Goal: Transaction & Acquisition: Purchase product/service

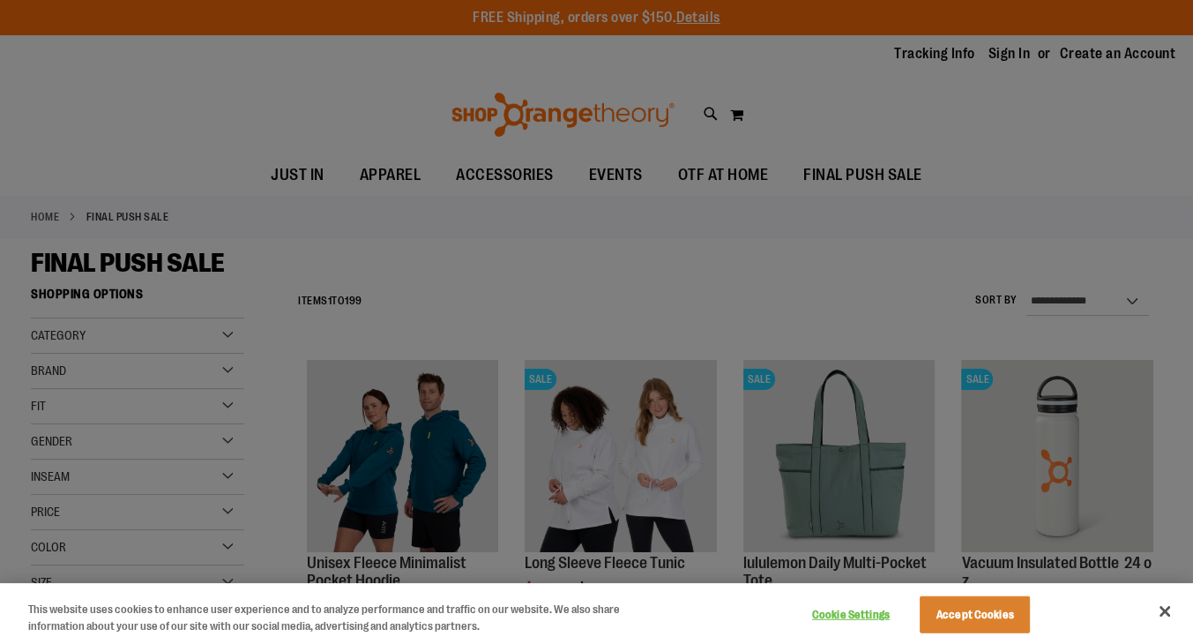
click at [178, 376] on div at bounding box center [596, 322] width 1193 height 644
click at [1021, 632] on div "Cookie Settings Accept Cookies" at bounding box center [918, 612] width 246 height 57
click at [994, 614] on button "Accept Cookies" at bounding box center [974, 614] width 110 height 37
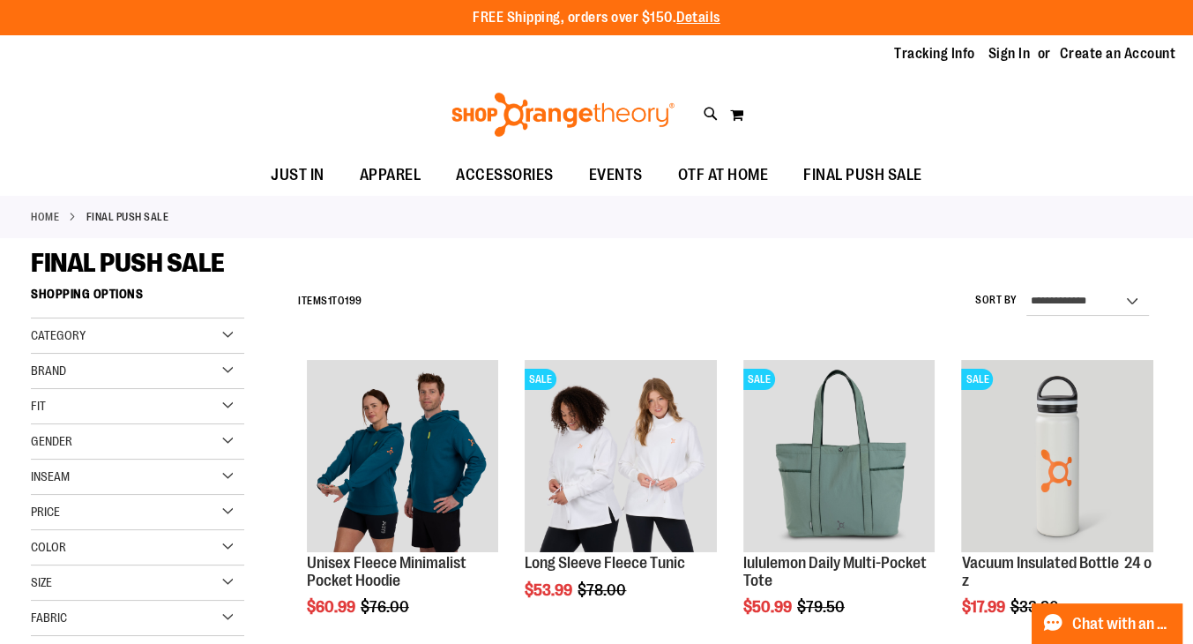
click at [226, 364] on div "Brand" at bounding box center [137, 371] width 213 height 35
click at [104, 443] on link "lululemon" at bounding box center [128, 444] width 205 height 19
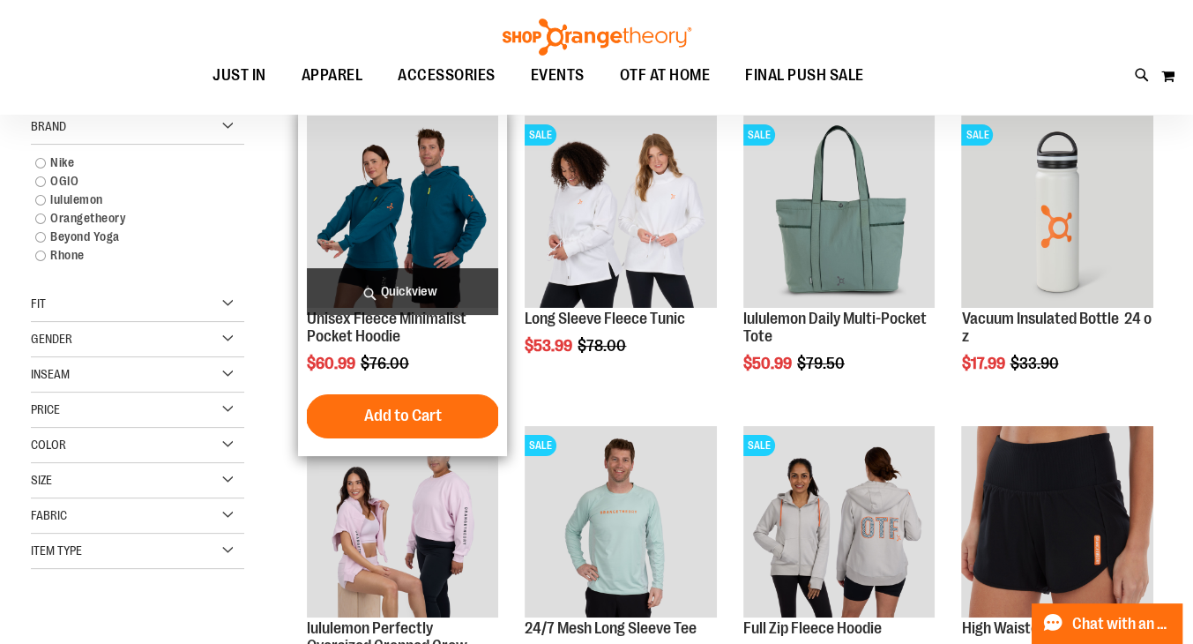
scroll to position [278, 0]
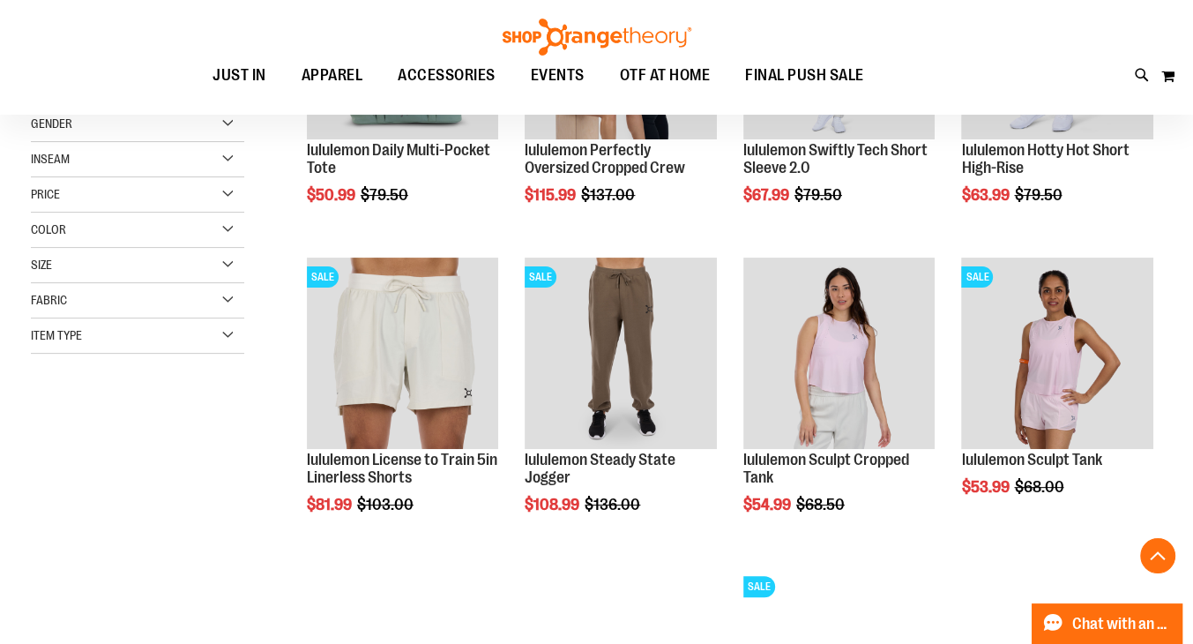
scroll to position [413, 0]
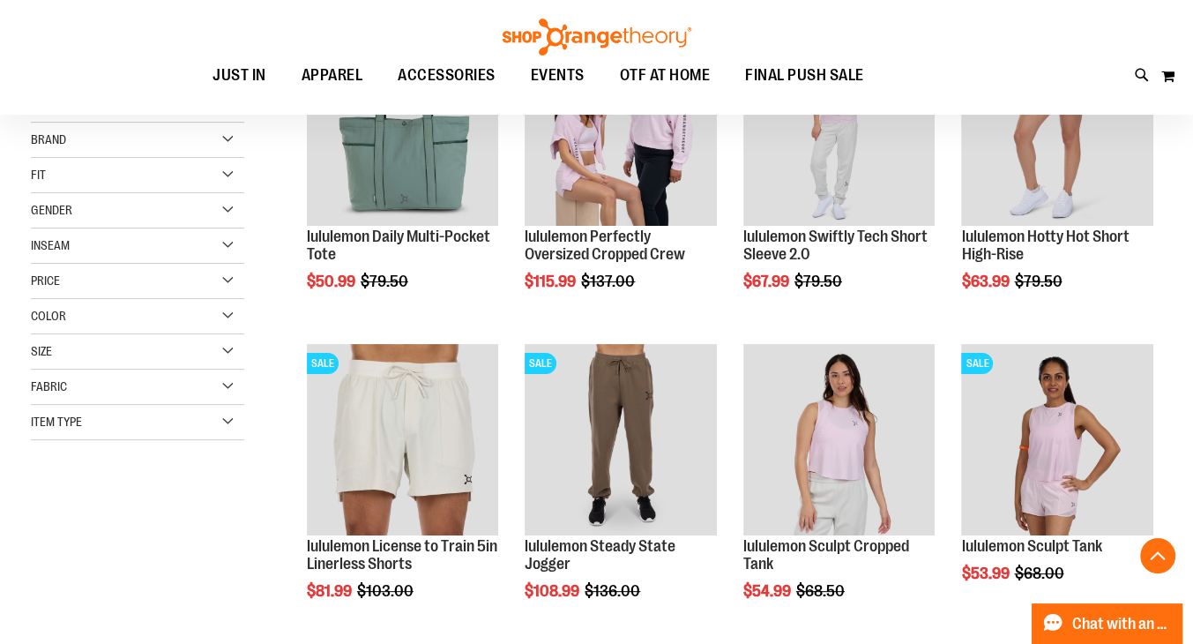
scroll to position [310, 0]
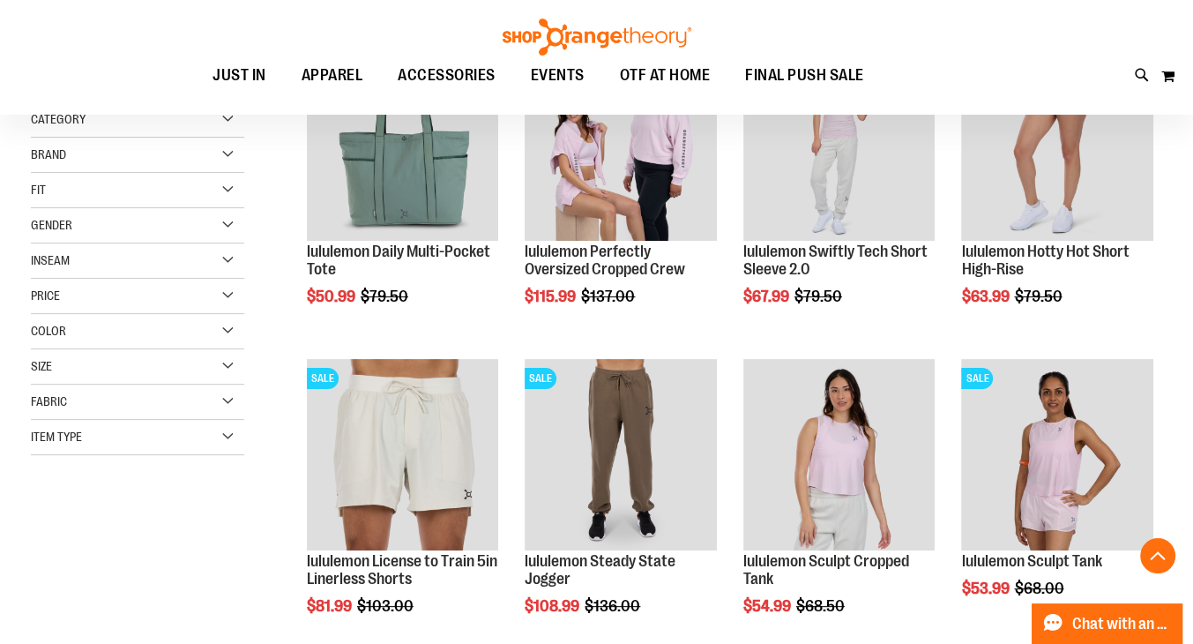
click at [227, 226] on div "Gender" at bounding box center [137, 225] width 213 height 35
drag, startPoint x: 95, startPoint y: 262, endPoint x: 249, endPoint y: 291, distance: 157.0
click at [95, 262] on span "5 items" at bounding box center [85, 261] width 25 height 19
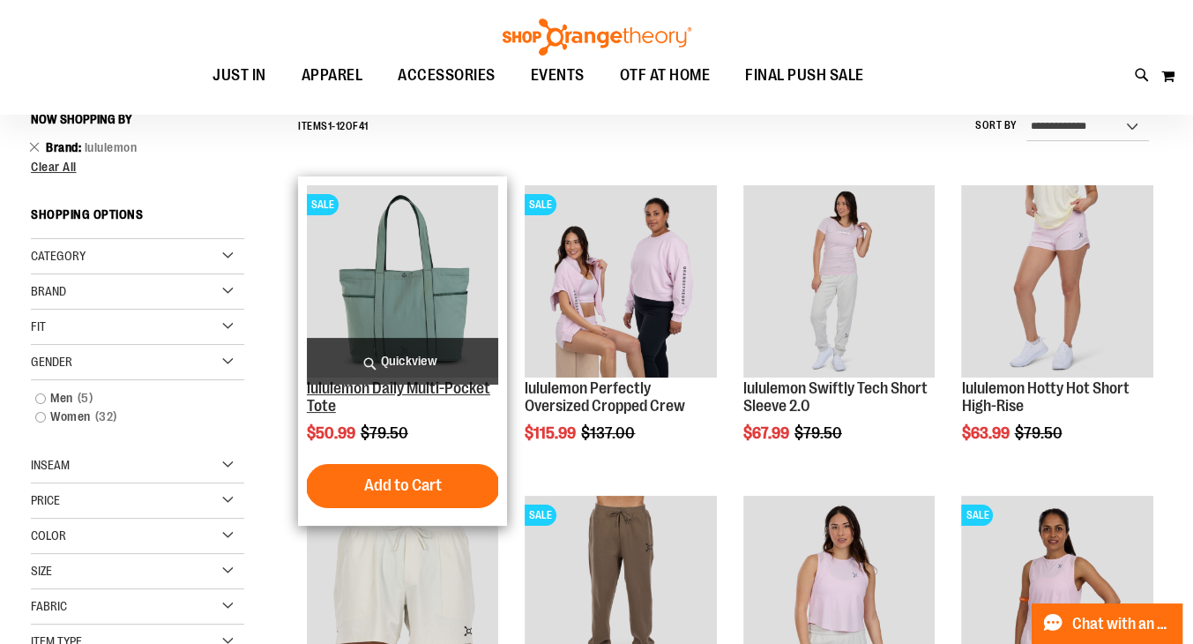
scroll to position [164, 0]
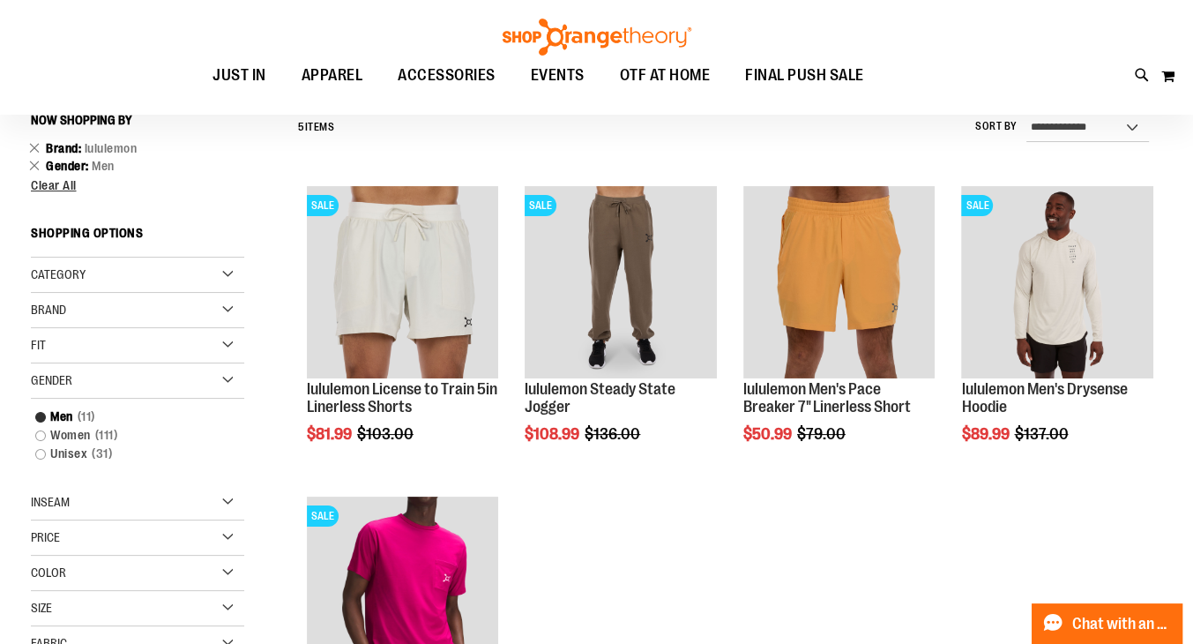
scroll to position [168, 0]
